Goal: Information Seeking & Learning: Find contact information

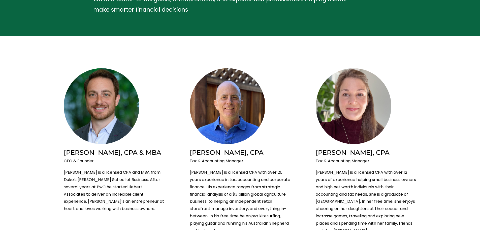
scroll to position [101, 0]
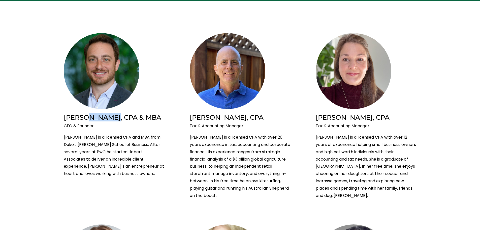
drag, startPoint x: 83, startPoint y: 118, endPoint x: 106, endPoint y: 117, distance: 23.2
click at [106, 117] on h2 "Brian Liebert, CPA & MBA" at bounding box center [114, 117] width 101 height 8
copy h2 "Liebert"
click at [152, 161] on p "Brian is a licensed CPA and MBA from Duke's Fuqua School of Business. After sev…" at bounding box center [114, 156] width 101 height 44
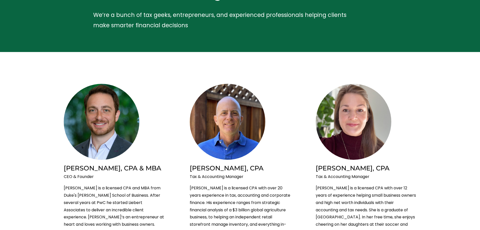
scroll to position [50, 0]
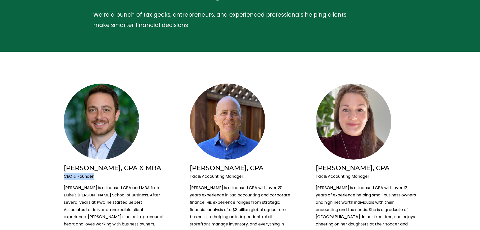
drag, startPoint x: 65, startPoint y: 176, endPoint x: 118, endPoint y: 176, distance: 53.7
click at [118, 176] on p "CEO & Founder" at bounding box center [114, 176] width 101 height 7
copy p "CEO & Founder"
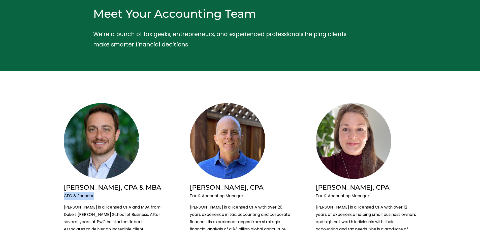
scroll to position [0, 0]
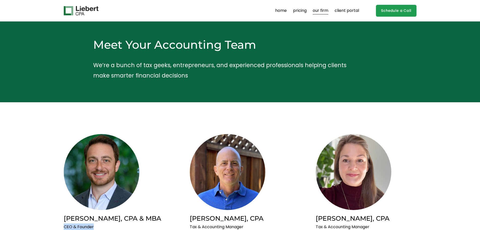
click at [285, 8] on link "home" at bounding box center [281, 11] width 12 height 8
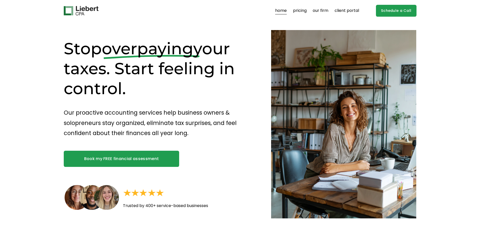
click at [85, 12] on img at bounding box center [81, 11] width 35 height 10
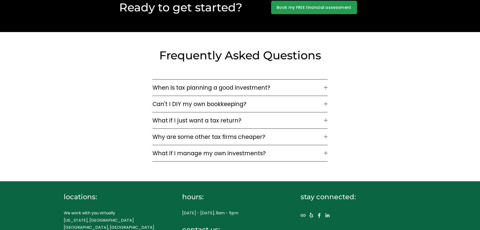
scroll to position [1592, 0]
